Goal: Obtain resource: Download file/media

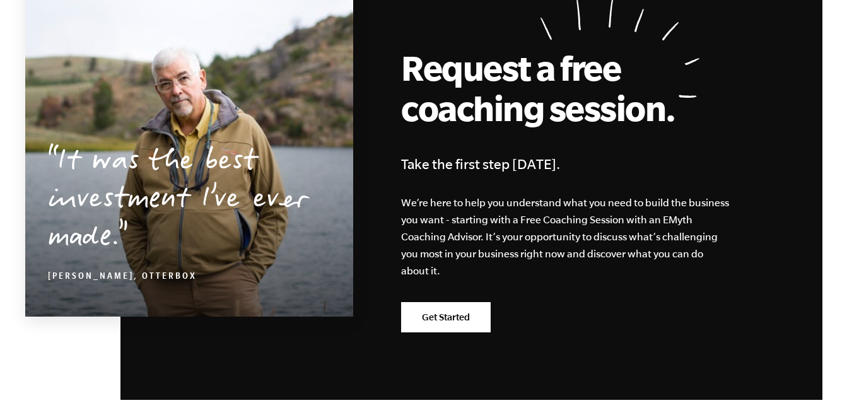
scroll to position [2487, 0]
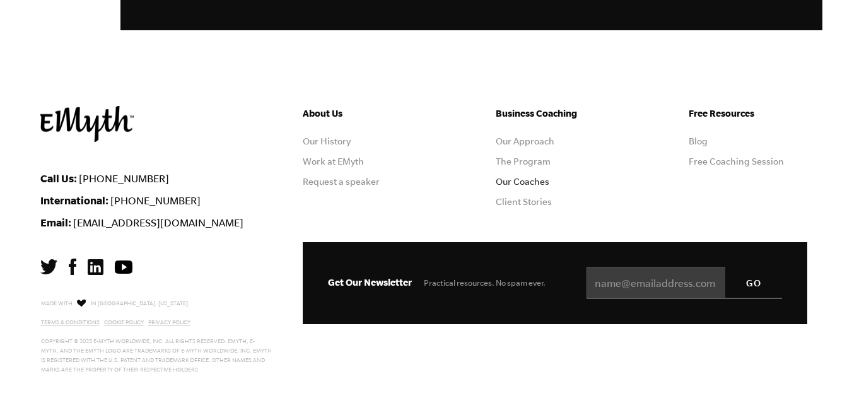
click at [509, 184] on link "Our Coaches" at bounding box center [523, 182] width 54 height 10
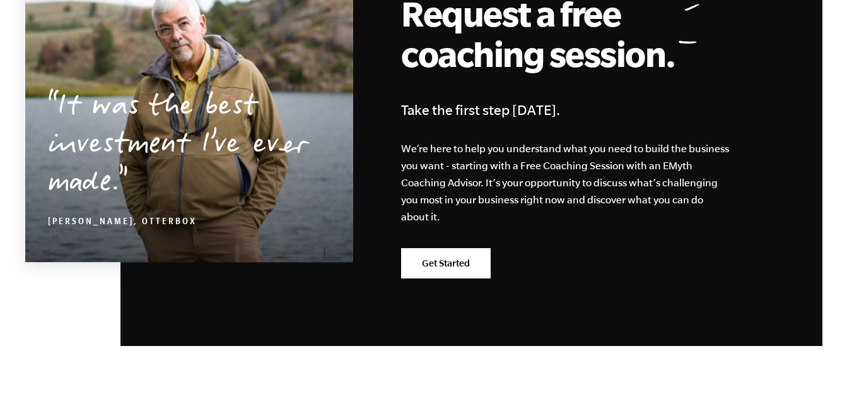
scroll to position [2470, 0]
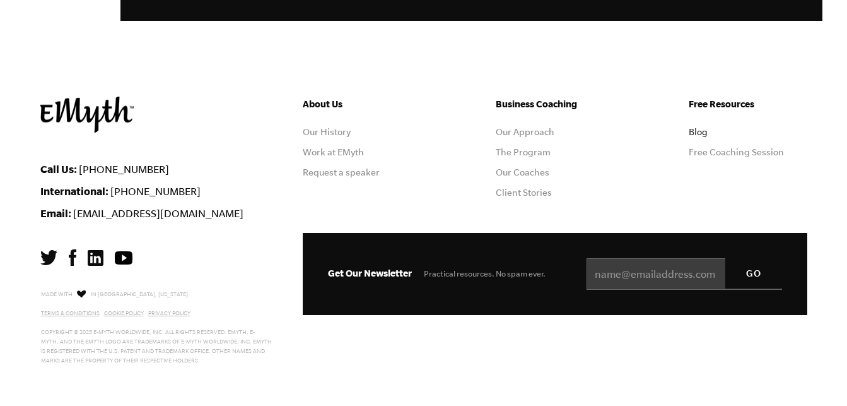
click at [702, 128] on link "Blog" at bounding box center [698, 132] width 19 height 10
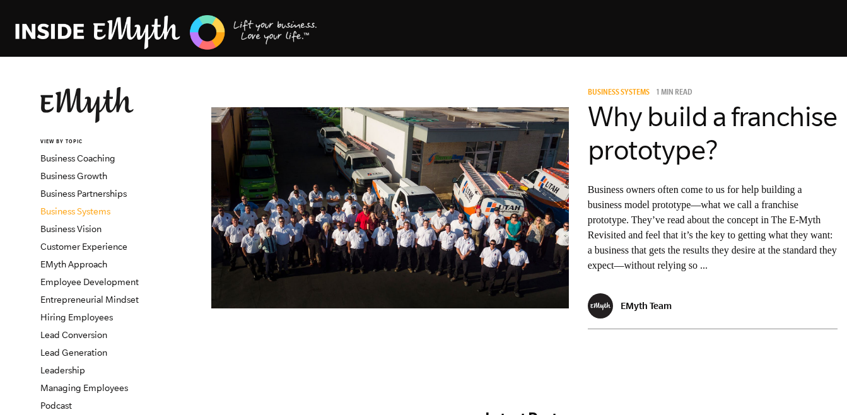
click at [74, 214] on link "Business Systems" at bounding box center [75, 211] width 70 height 10
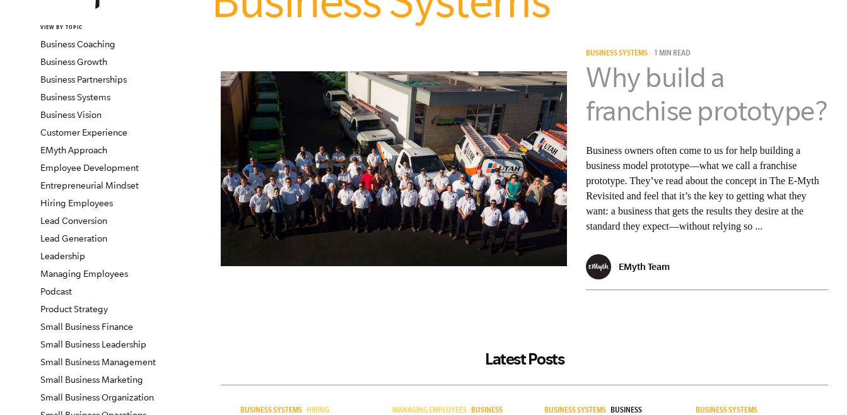
scroll to position [110, 0]
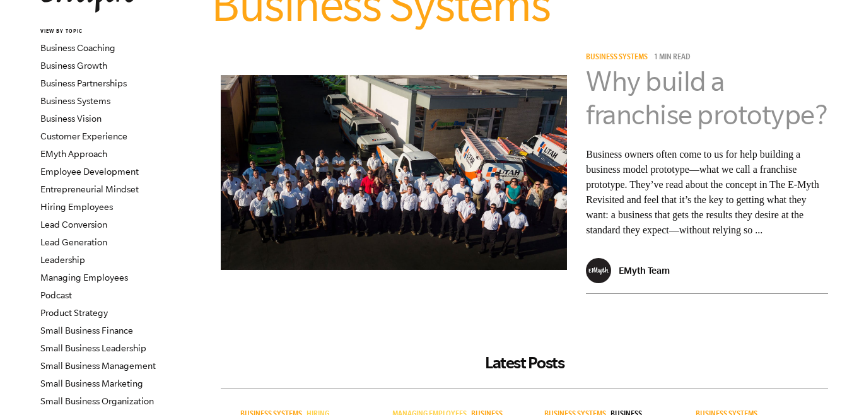
click at [635, 76] on link "Why build a franchise prototype?" at bounding box center [706, 98] width 241 height 64
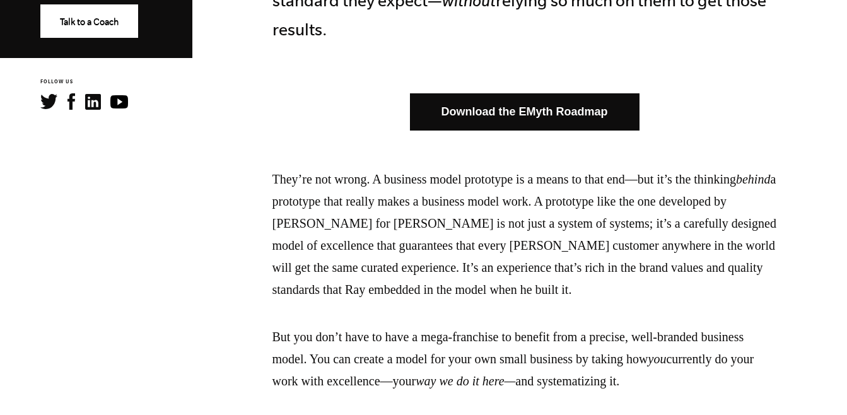
scroll to position [698, 0]
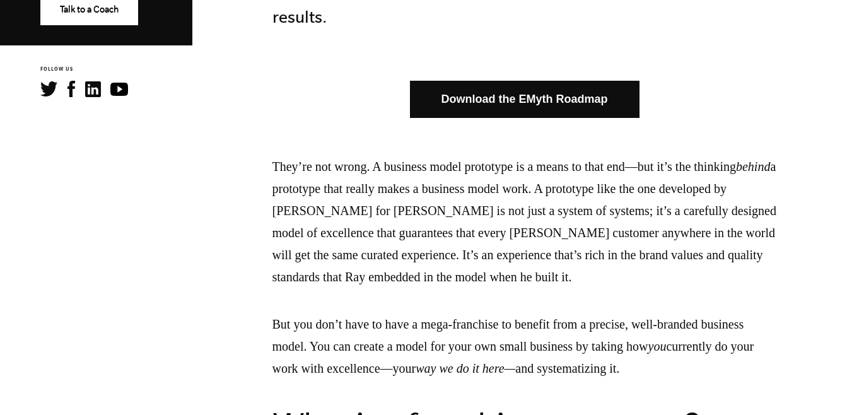
click at [507, 98] on link "Download the EMyth Roadmap" at bounding box center [525, 99] width 230 height 37
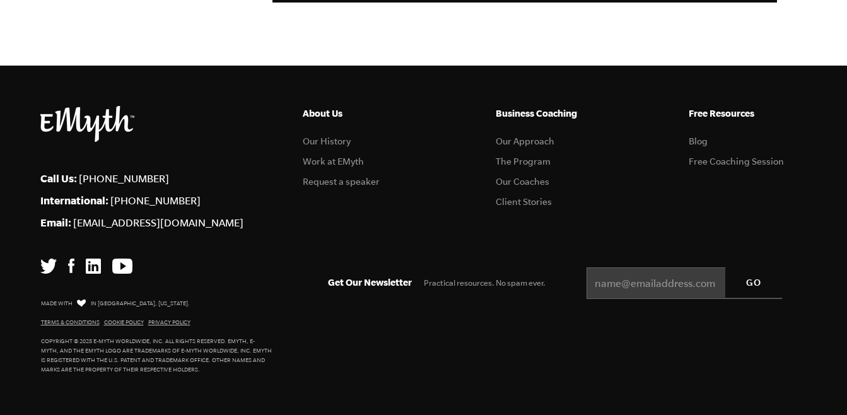
scroll to position [4812, 0]
click at [625, 275] on input "Email *" at bounding box center [685, 284] width 196 height 32
type input "Steven@allosens.com"
click at [755, 293] on input "GO" at bounding box center [754, 283] width 57 height 30
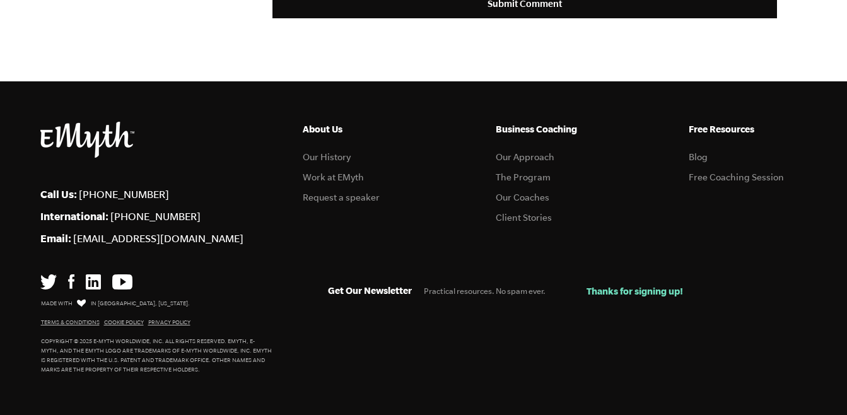
click at [116, 283] on img at bounding box center [122, 281] width 20 height 15
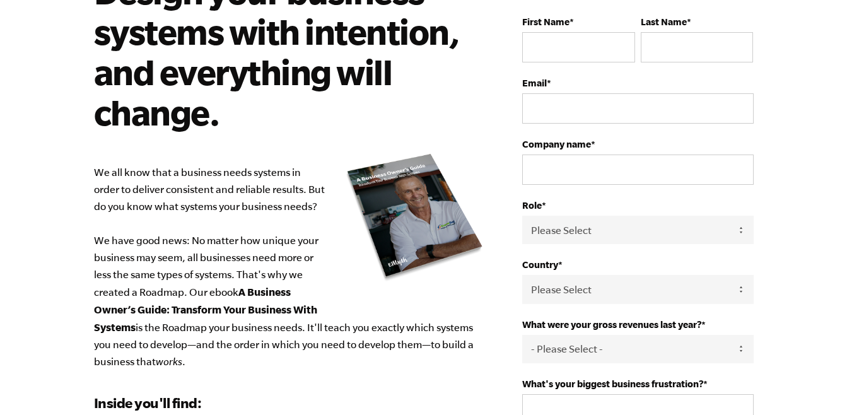
scroll to position [127, 0]
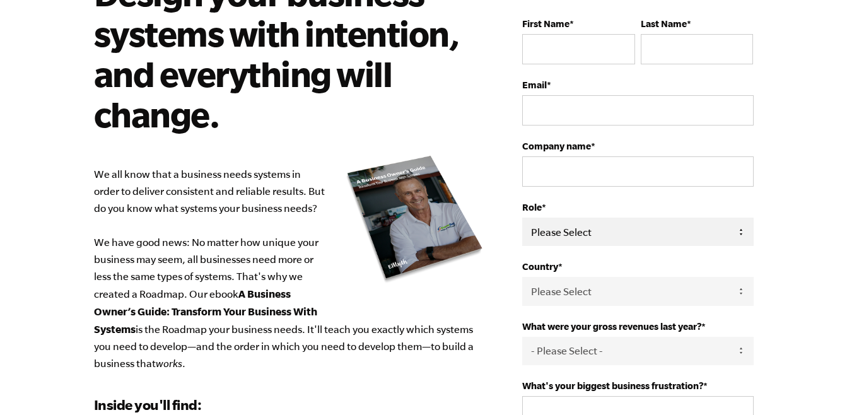
click at [533, 231] on select "Please Select Owner Partner / Co-Owner Executive Employee / Other" at bounding box center [637, 232] width 231 height 28
select select "Owner"
click at [522, 218] on select "Please Select Owner Partner / Co-Owner Executive Employee / Other" at bounding box center [637, 232] width 231 height 28
drag, startPoint x: 544, startPoint y: 278, endPoint x: 476, endPoint y: 285, distance: 67.9
click at [476, 285] on p "We all know that a business needs systems in order to deliver consistent and re…" at bounding box center [289, 269] width 391 height 206
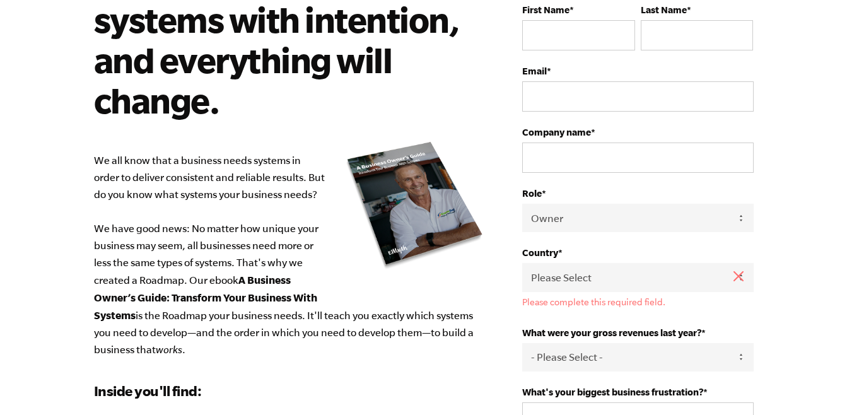
scroll to position [143, 0]
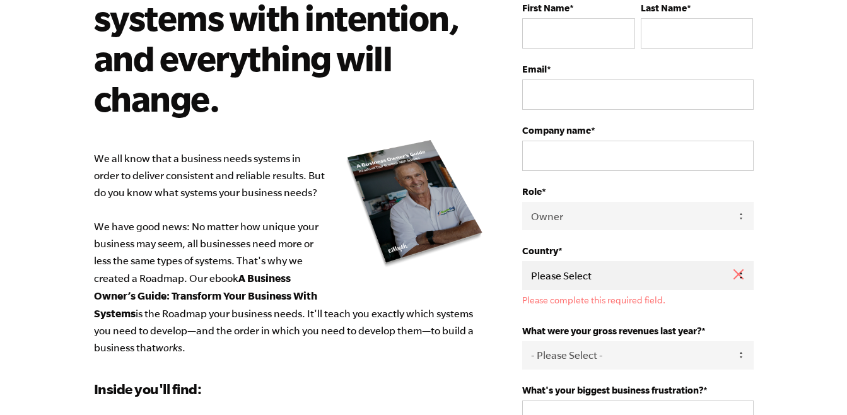
click at [567, 280] on select "Please Select United States Afghanistan Åland Islands Albania Algeria American …" at bounding box center [637, 275] width 231 height 28
select select "United States"
click at [522, 261] on select "Please Select United States Afghanistan Åland Islands Albania Algeria American …" at bounding box center [637, 275] width 231 height 28
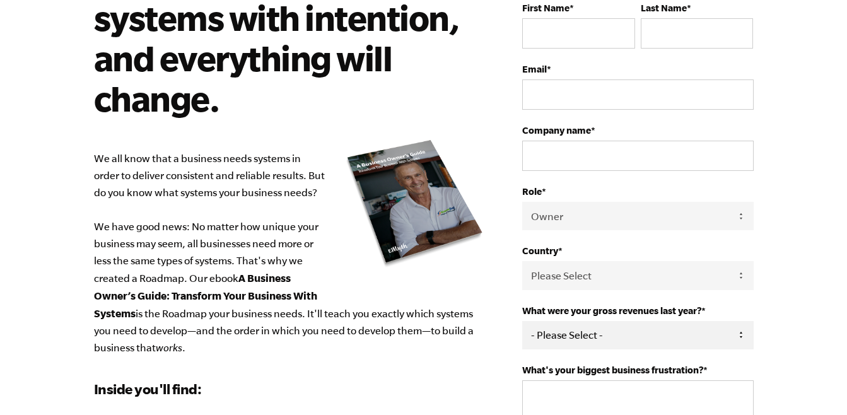
click at [546, 345] on select "- Please Select - 0-75K 76-150K 151-275K 276-500K 501-750K 751-1M 1-2.5M 2.5-5M…" at bounding box center [637, 335] width 231 height 28
select select "151-275K"
click at [522, 321] on select "- Please Select - 0-75K 76-150K 151-275K 276-500K 501-750K 751-1M 1-2.5M 2.5-5M…" at bounding box center [637, 335] width 231 height 28
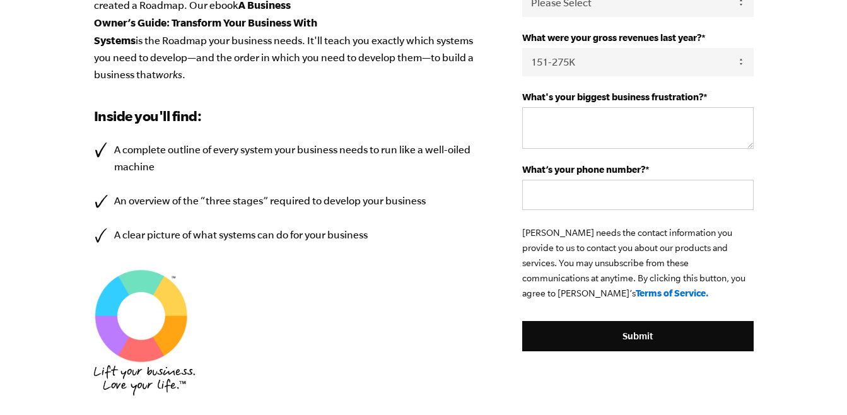
scroll to position [416, 0]
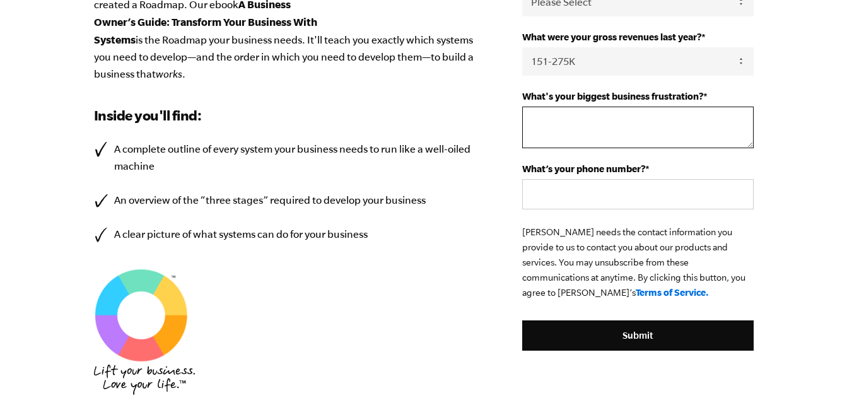
click at [548, 126] on textarea "What's your biggest business frustration? *" at bounding box center [637, 128] width 231 height 42
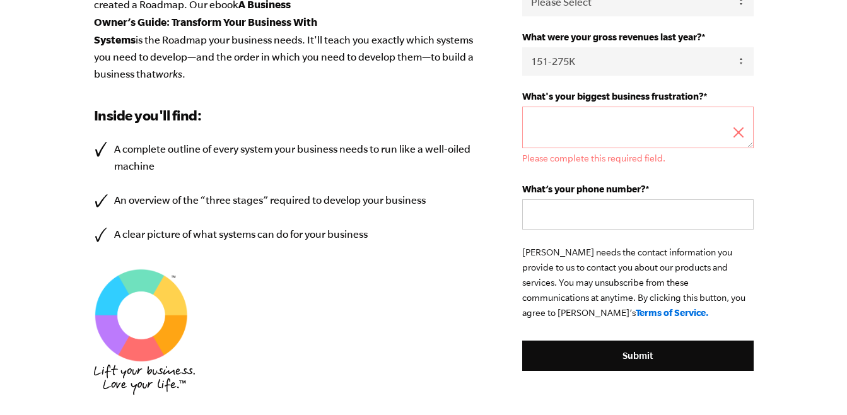
click at [440, 180] on ul "A complete outline of every system your business needs to run like a well-oiled…" at bounding box center [289, 192] width 391 height 102
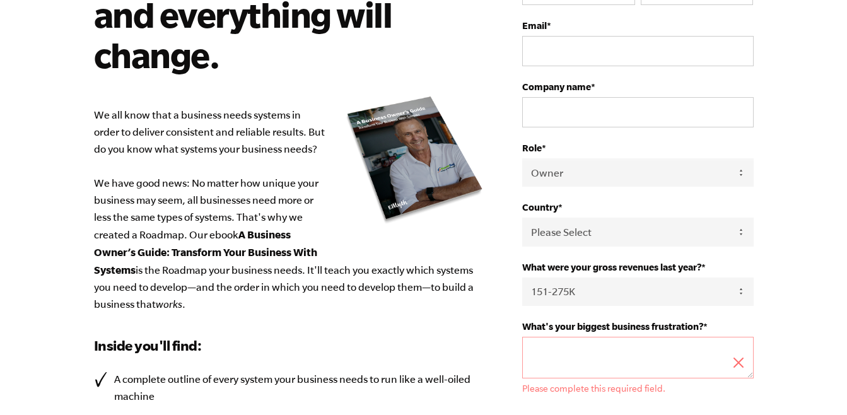
scroll to position [0, 0]
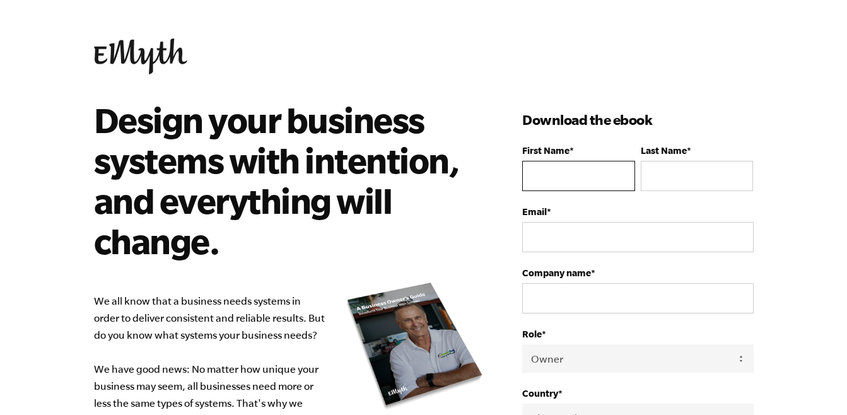
click at [586, 174] on input "First Name *" at bounding box center [578, 176] width 112 height 30
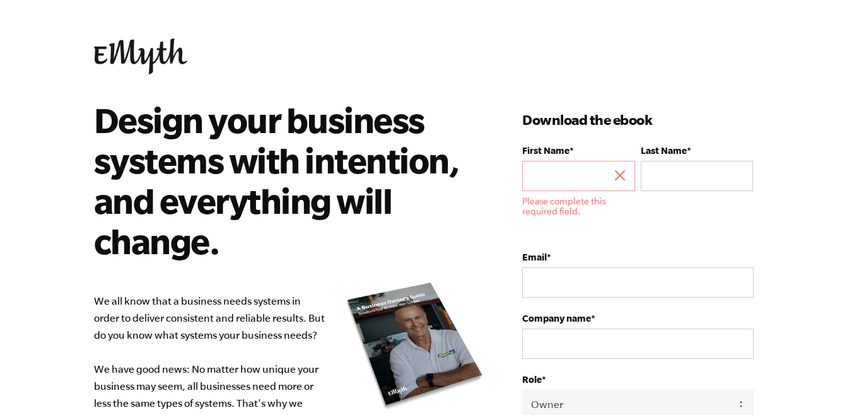
drag, startPoint x: 485, startPoint y: 108, endPoint x: 430, endPoint y: 87, distance: 58.7
click at [430, 87] on body "Design your business systems with intention, and everything will change. We all…" at bounding box center [423, 207] width 847 height 415
drag, startPoint x: 430, startPoint y: 87, endPoint x: 387, endPoint y: 71, distance: 45.1
click at [387, 71] on link at bounding box center [424, 56] width 660 height 36
